Goal: Task Accomplishment & Management: Complete application form

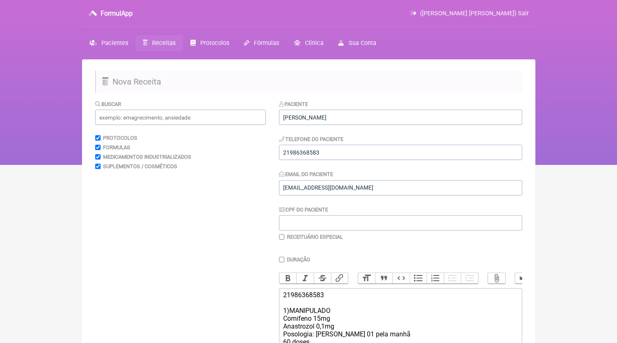
scroll to position [182, 0]
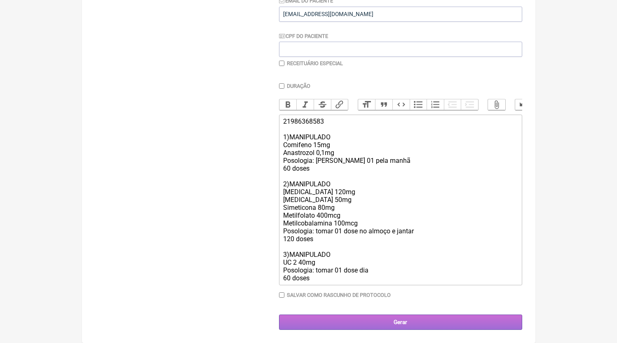
click at [383, 320] on input "Gerar" at bounding box center [400, 322] width 243 height 15
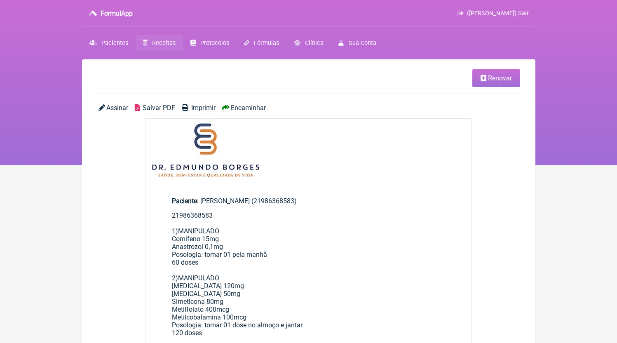
click at [160, 106] on span "Salvar PDF" at bounding box center [159, 108] width 33 height 8
click at [169, 37] on link "Receitas" at bounding box center [159, 43] width 47 height 16
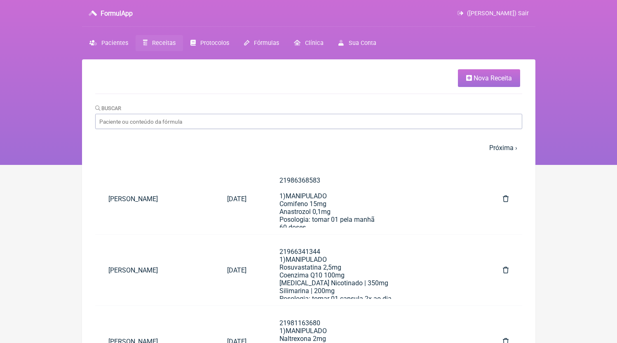
click at [486, 84] on link "Nova Receita" at bounding box center [489, 78] width 62 height 18
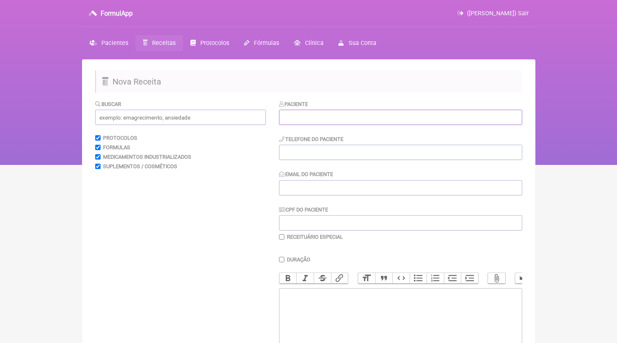
click at [350, 112] on input "text" at bounding box center [400, 117] width 243 height 15
paste input "Simone Molles Lami"
click at [286, 116] on input "Simone Molles Lami" at bounding box center [400, 117] width 243 height 15
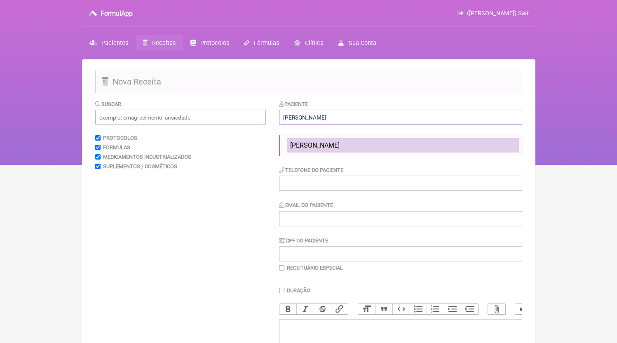
type input "Simone Molles Lami"
click at [399, 141] on li "Simone Molles Lami" at bounding box center [403, 145] width 232 height 14
type input "21992290413"
type input "dr.edmundoborges@gmail.com"
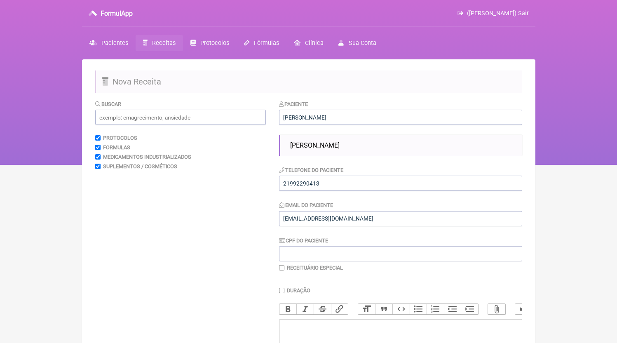
click at [351, 157] on div "Paciente Simone Molles Lami Simone Molles Lami Telefone do Paciente 21992290413…" at bounding box center [400, 186] width 243 height 172
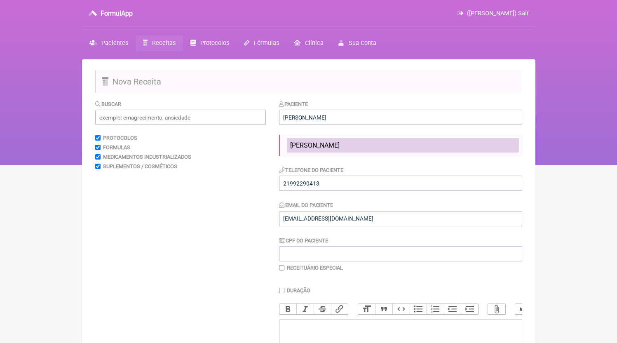
click at [352, 151] on li "Simone Molles Lami" at bounding box center [403, 145] width 232 height 14
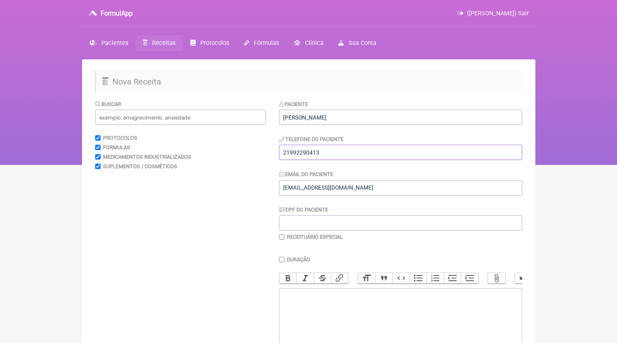
click at [348, 157] on input "21992290413" at bounding box center [400, 152] width 243 height 15
click at [365, 327] on trix-editor at bounding box center [400, 337] width 243 height 99
paste trix-editor "<div>21992290413</div>"
paste trix-editor "<div>21992290413<br><br>1)MANIPULADO<br>Metformina XR 500mg<br>Picolinato cromo…"
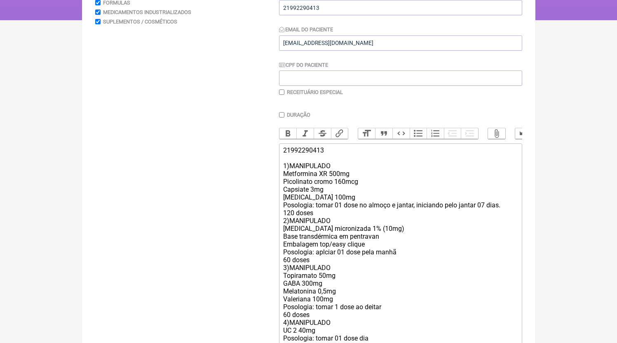
scroll to position [221, 0]
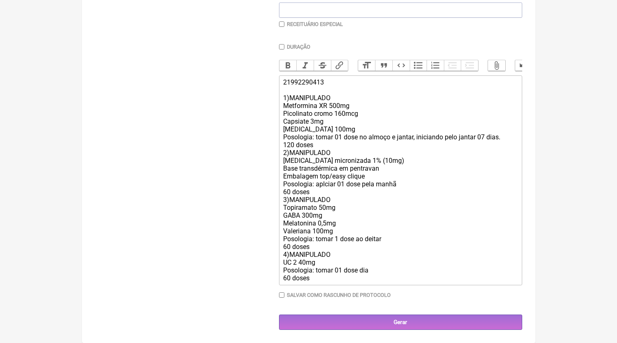
click at [328, 148] on div "21992290413 1)MANIPULADO Metformina XR 500mg Picolinato cromo 160mcg Capsiate 3…" at bounding box center [400, 180] width 234 height 204
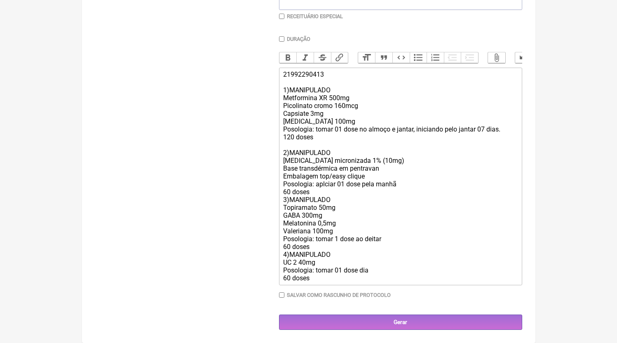
click at [400, 171] on div "21992290413 1)MANIPULADO Metformina XR 500mg Picolinato cromo 160mcg Capsiate 3…" at bounding box center [400, 175] width 234 height 211
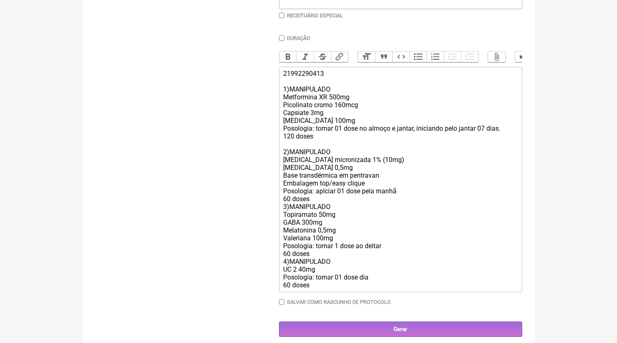
click at [322, 211] on div "21992290413 1)MANIPULADO Metformina XR 500mg Picolinato cromo 160mcg Capsiate 3…" at bounding box center [400, 179] width 234 height 219
drag, startPoint x: 343, startPoint y: 240, endPoint x: 271, endPoint y: 239, distance: 72.6
click at [271, 239] on form "Buscar Protocolos Formulas Medicamentos Industrializados Suplementos / Cosmétic…" at bounding box center [308, 107] width 427 height 458
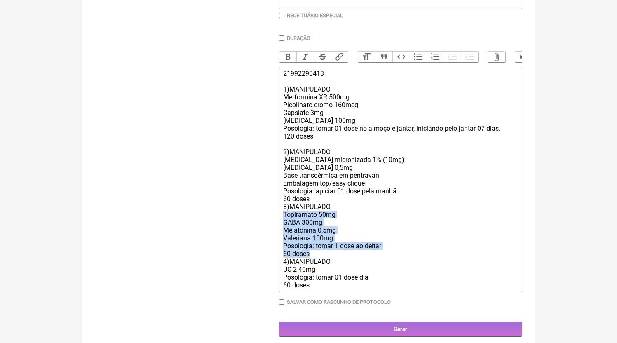
drag, startPoint x: 329, startPoint y: 266, endPoint x: 232, endPoint y: 225, distance: 105.5
click at [232, 225] on form "Buscar Protocolos Formulas Medicamentos Industrializados Suplementos / Cosmétic…" at bounding box center [308, 107] width 427 height 458
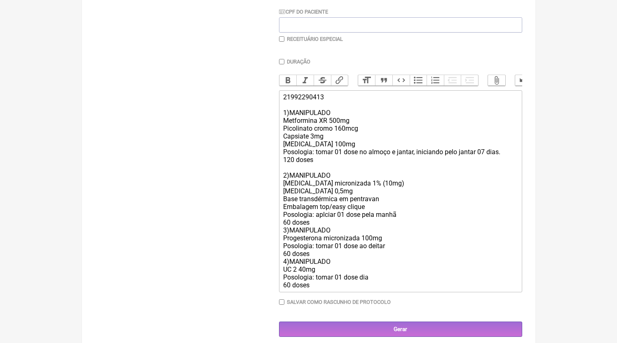
scroll to position [182, 0]
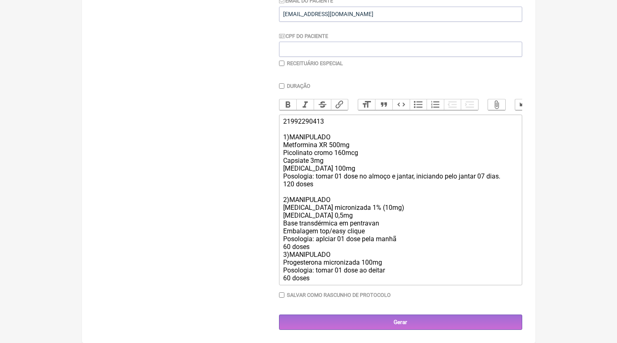
click at [329, 247] on div "21992290413 1)MANIPULADO Metformina XR 500mg Picolinato cromo 160mcg Capsiate 3…" at bounding box center [400, 199] width 234 height 164
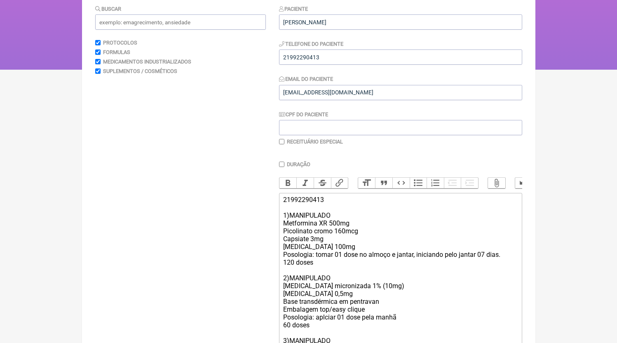
scroll to position [180, 0]
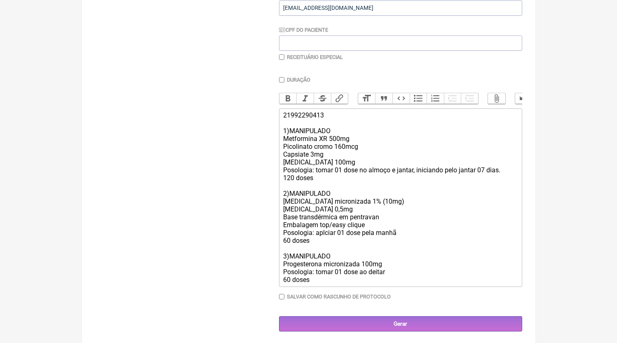
click at [318, 133] on div "21992290413 1)MANIPULADO Metformina XR 500mg Picolinato cromo 160mcg Capsiate 3…" at bounding box center [400, 197] width 234 height 172
click at [367, 154] on div "21992290413 1)MANIPULADO Metformina XR 500mg Picolinato cromo 160mcg Capsiate 3…" at bounding box center [400, 197] width 234 height 172
click at [346, 169] on div "21992290413 1)MANIPULADO Metformina XR 500mg Picolinato cromo 160mcg Capsiate 3…" at bounding box center [400, 197] width 234 height 172
click at [317, 172] on div "21992290413 1)MANIPULADO Metformina XR 500mg Picolinato cromo 160mcg Capsiate 3…" at bounding box center [400, 197] width 234 height 172
click at [383, 209] on div "21992290413 1)MANIPULADO Metformina XR 500mg Picolinato cromo 160mcg Capsiate 3…" at bounding box center [400, 197] width 234 height 172
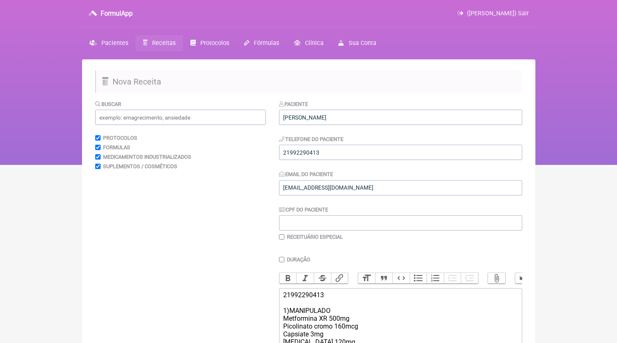
scroll to position [190, 0]
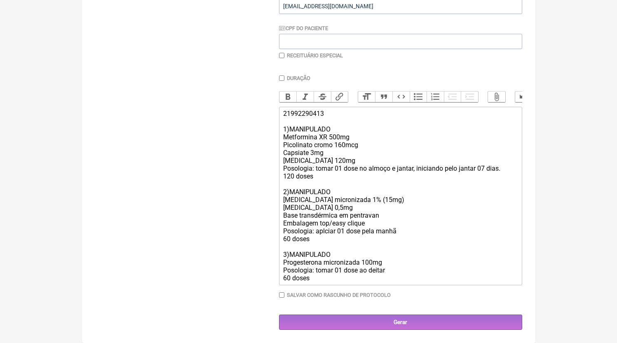
click at [367, 201] on div "21992290413 1)MANIPULADO Metformina XR 500mg Picolinato cromo 160mcg Capsiate 3…" at bounding box center [400, 196] width 234 height 172
type trix-editor "<div>21992290413<br><br>1)MANIPULADO<br>Metformina XR 500mg<br>Picolinato cromo…"
